Goal: Information Seeking & Learning: Learn about a topic

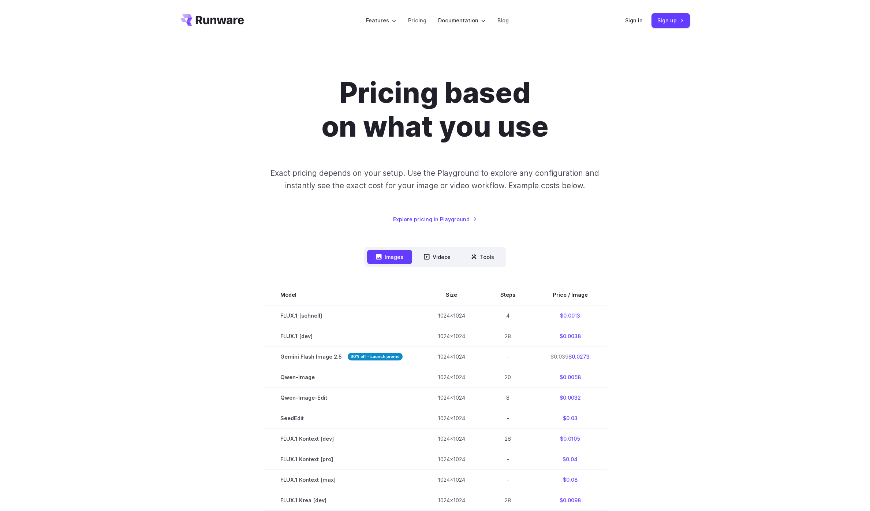
click at [708, 310] on div "Pricing based on what you use Exact pricing depends on your setup. Use the Play…" at bounding box center [435, 401] width 870 height 721
click at [706, 308] on div "Pricing based on what you use Exact pricing depends on your setup. Use the Play…" at bounding box center [435, 401] width 870 height 721
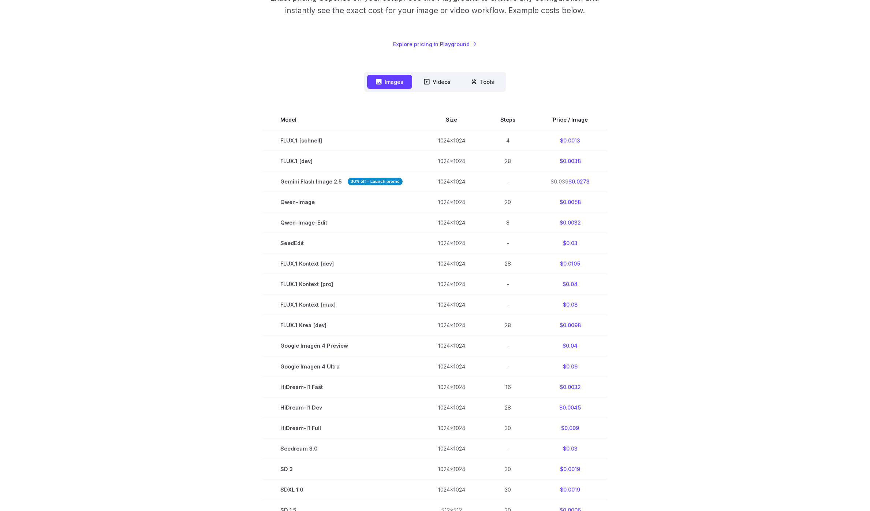
scroll to position [163, 0]
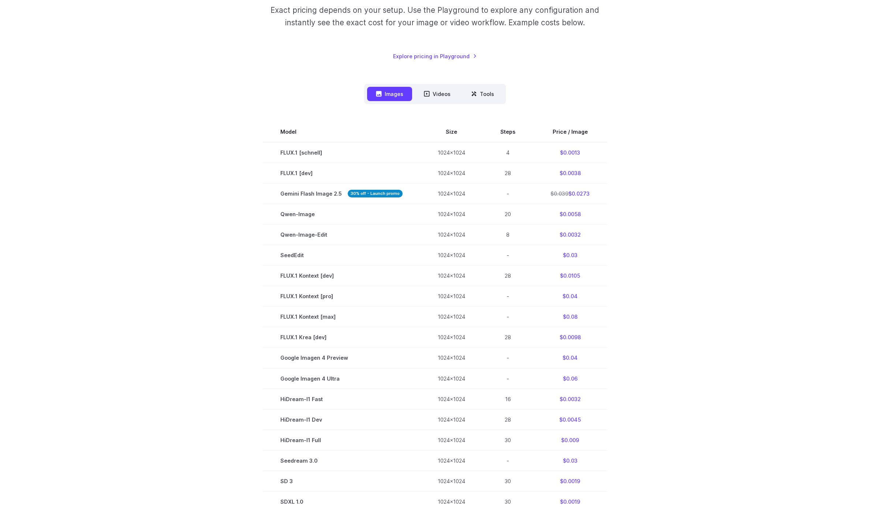
click at [179, 210] on div "Pricing based on what you use Exact pricing depends on your setup. Use the Play…" at bounding box center [435, 238] width 527 height 651
click at [178, 222] on div "Pricing based on what you use Exact pricing depends on your setup. Use the Play…" at bounding box center [435, 238] width 527 height 651
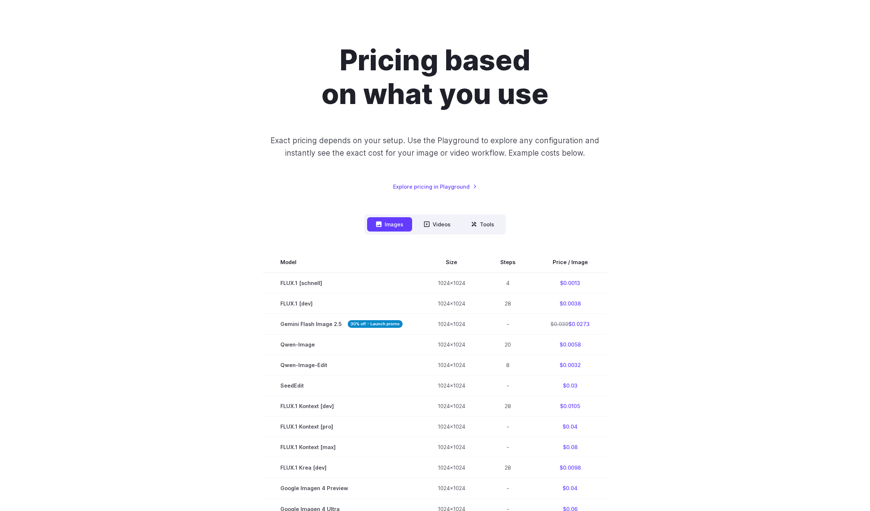
scroll to position [0, 0]
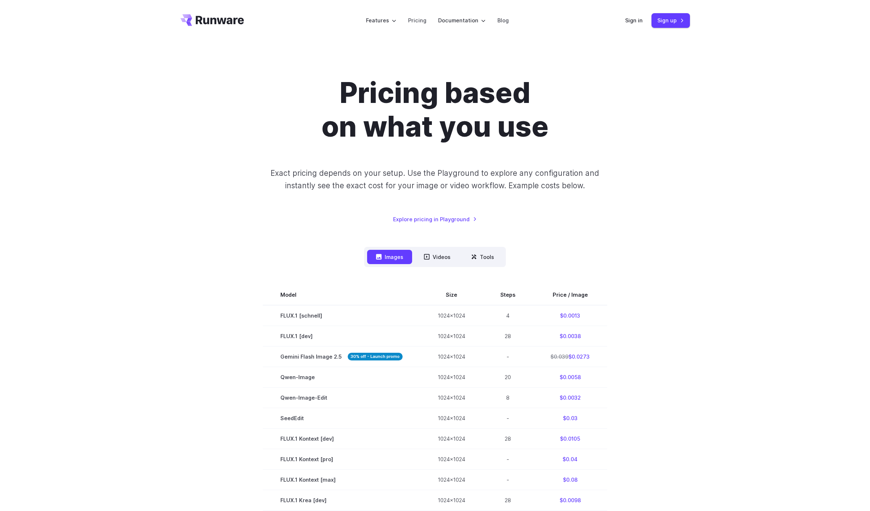
click at [179, 225] on div "Pricing based on what you use Exact pricing depends on your setup. Use the Play…" at bounding box center [435, 401] width 527 height 651
click at [141, 208] on div "Pricing based on what you use Exact pricing depends on your setup. Use the Play…" at bounding box center [435, 401] width 870 height 721
